Goal: Information Seeking & Learning: Learn about a topic

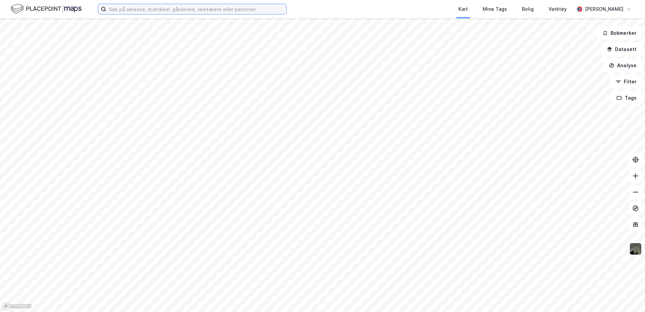
click at [163, 7] on input at bounding box center [196, 9] width 180 height 10
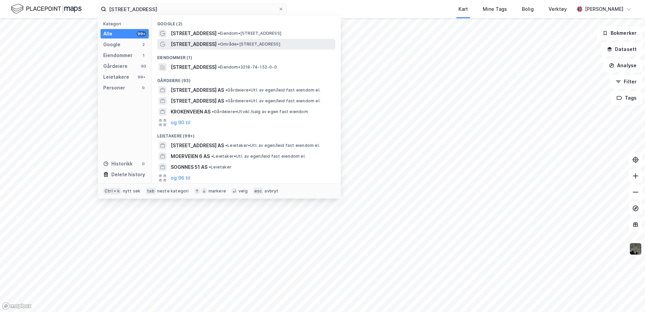
click at [218, 43] on span "• Område • [STREET_ADDRESS]" at bounding box center [249, 44] width 62 height 5
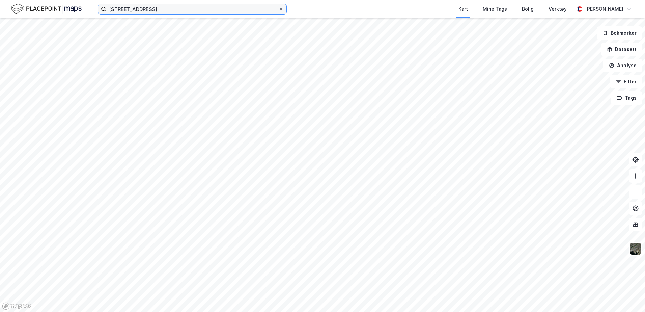
click at [159, 11] on input "[STREET_ADDRESS]" at bounding box center [192, 9] width 172 height 10
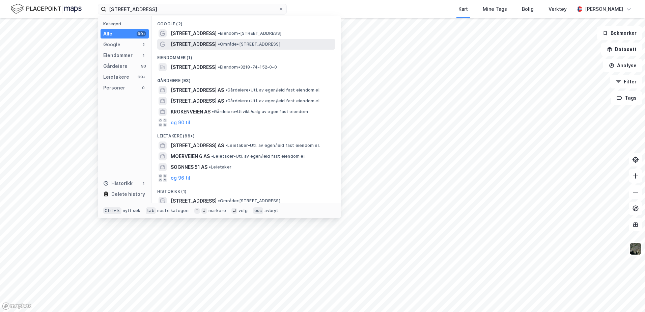
click at [223, 42] on span "• Område • [STREET_ADDRESS]" at bounding box center [249, 44] width 62 height 5
drag, startPoint x: 153, startPoint y: 12, endPoint x: -18, endPoint y: -17, distance: 173.3
click at [0, 0] on html "[STREET_ADDRESS] Kategori Alle 99+ Google 2 Eiendommer 1 Gårdeiere 93 Leietaker…" at bounding box center [322, 156] width 645 height 312
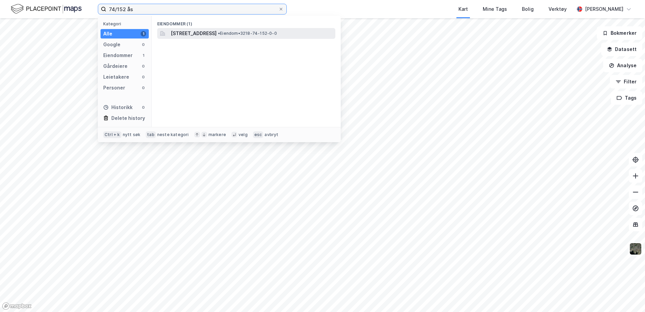
type input "74/152 ås"
click at [243, 35] on span "• Eiendom • 3218-74-152-0-0" at bounding box center [247, 33] width 59 height 5
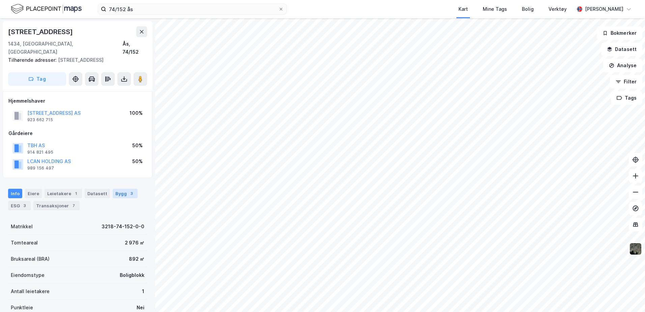
click at [114, 189] on div "Bygg 3" at bounding box center [125, 193] width 25 height 9
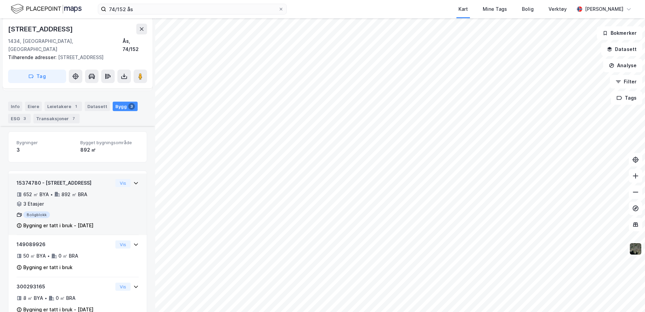
scroll to position [97, 0]
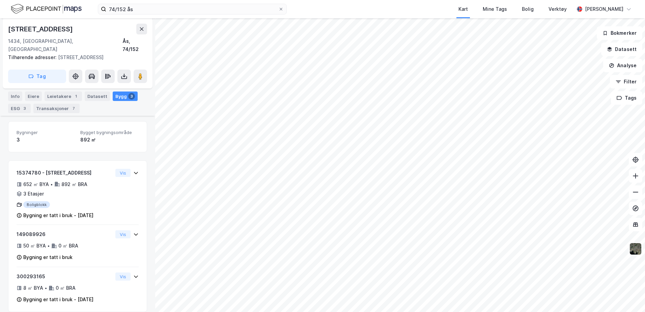
click at [635, 254] on img at bounding box center [635, 248] width 13 height 13
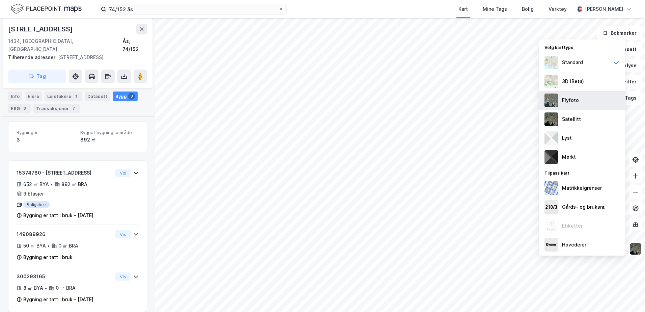
click at [571, 102] on div "Flyfoto" at bounding box center [570, 100] width 17 height 8
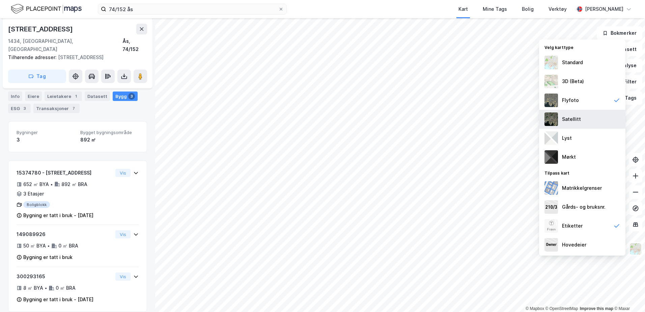
click at [571, 117] on div "Satellitt" at bounding box center [571, 119] width 19 height 8
